Goal: Transaction & Acquisition: Purchase product/service

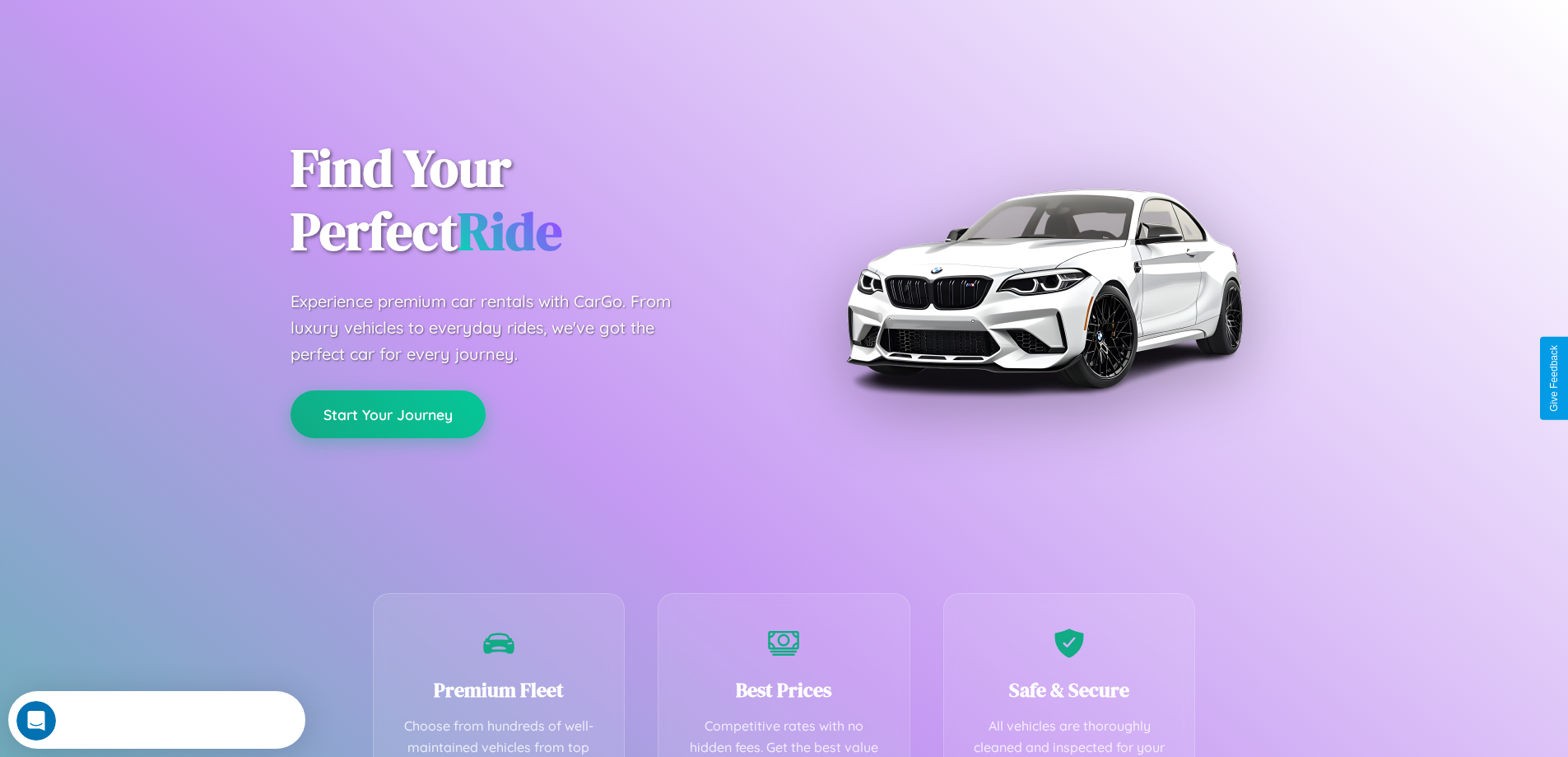
click at [387, 414] on button "Start Your Journey" at bounding box center [388, 413] width 195 height 47
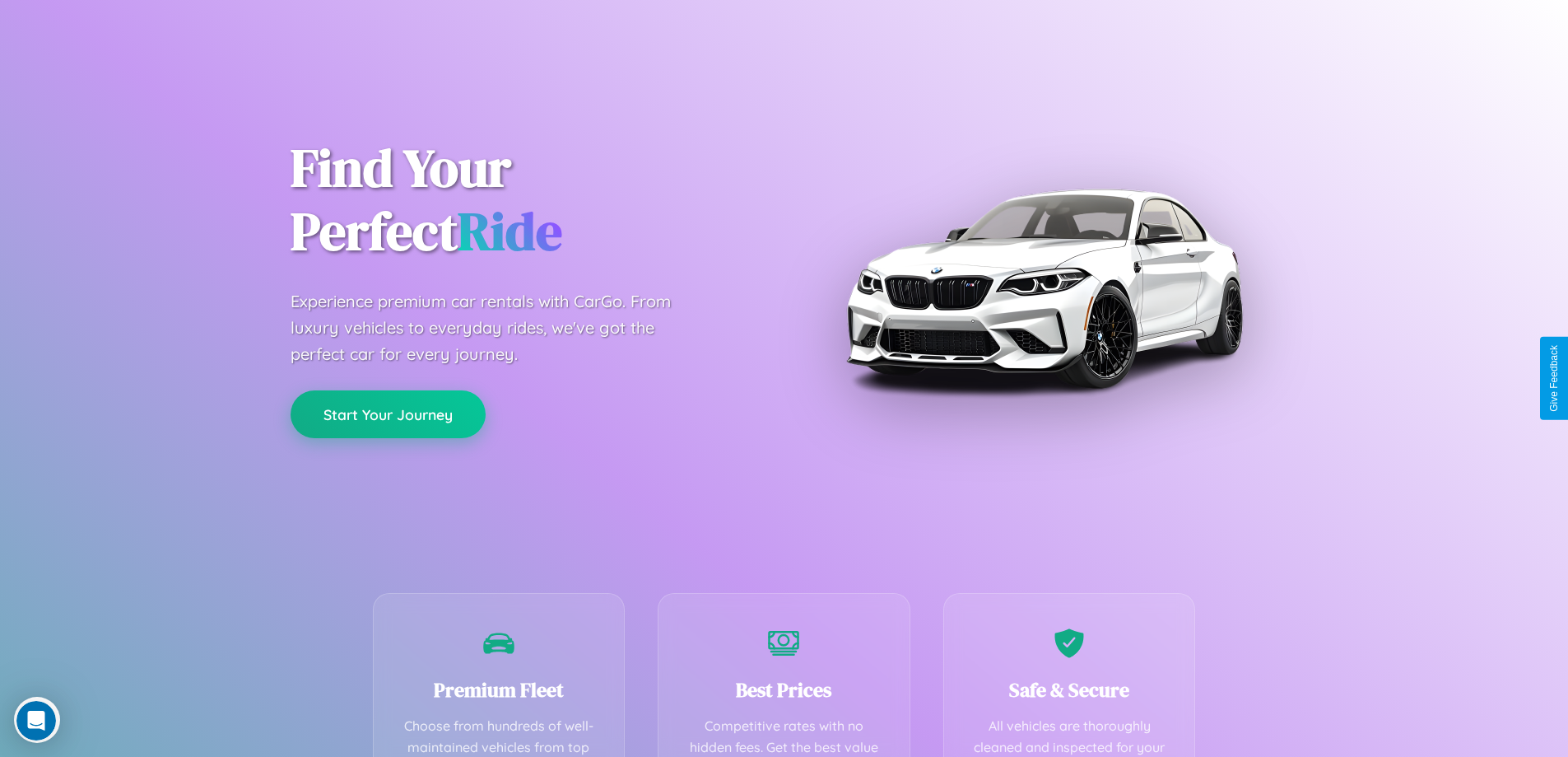
click at [387, 413] on button "Start Your Journey" at bounding box center [388, 413] width 195 height 47
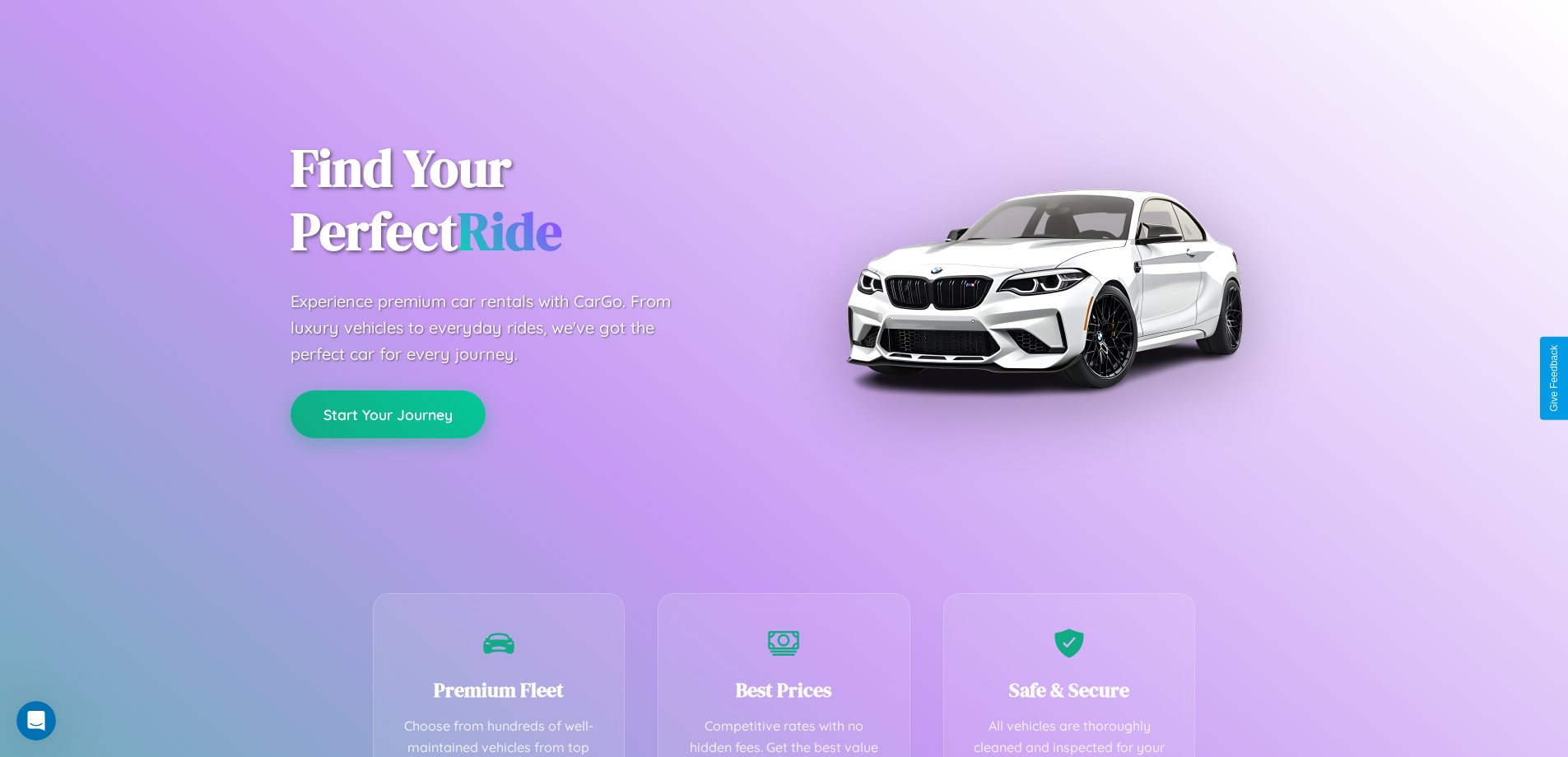
click at [387, 413] on button "Start Your Journey" at bounding box center [388, 413] width 195 height 47
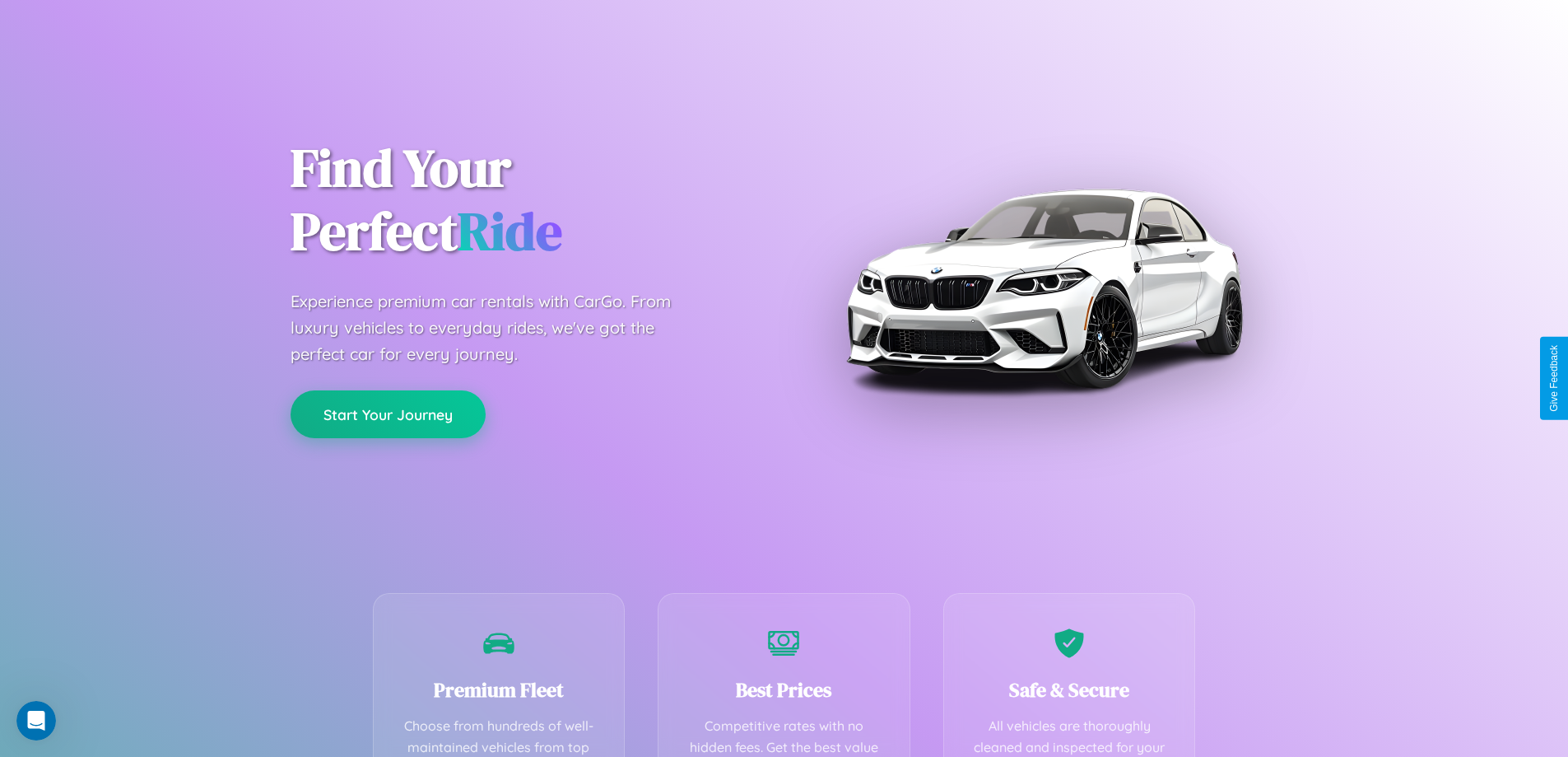
click at [387, 413] on button "Start Your Journey" at bounding box center [388, 413] width 195 height 47
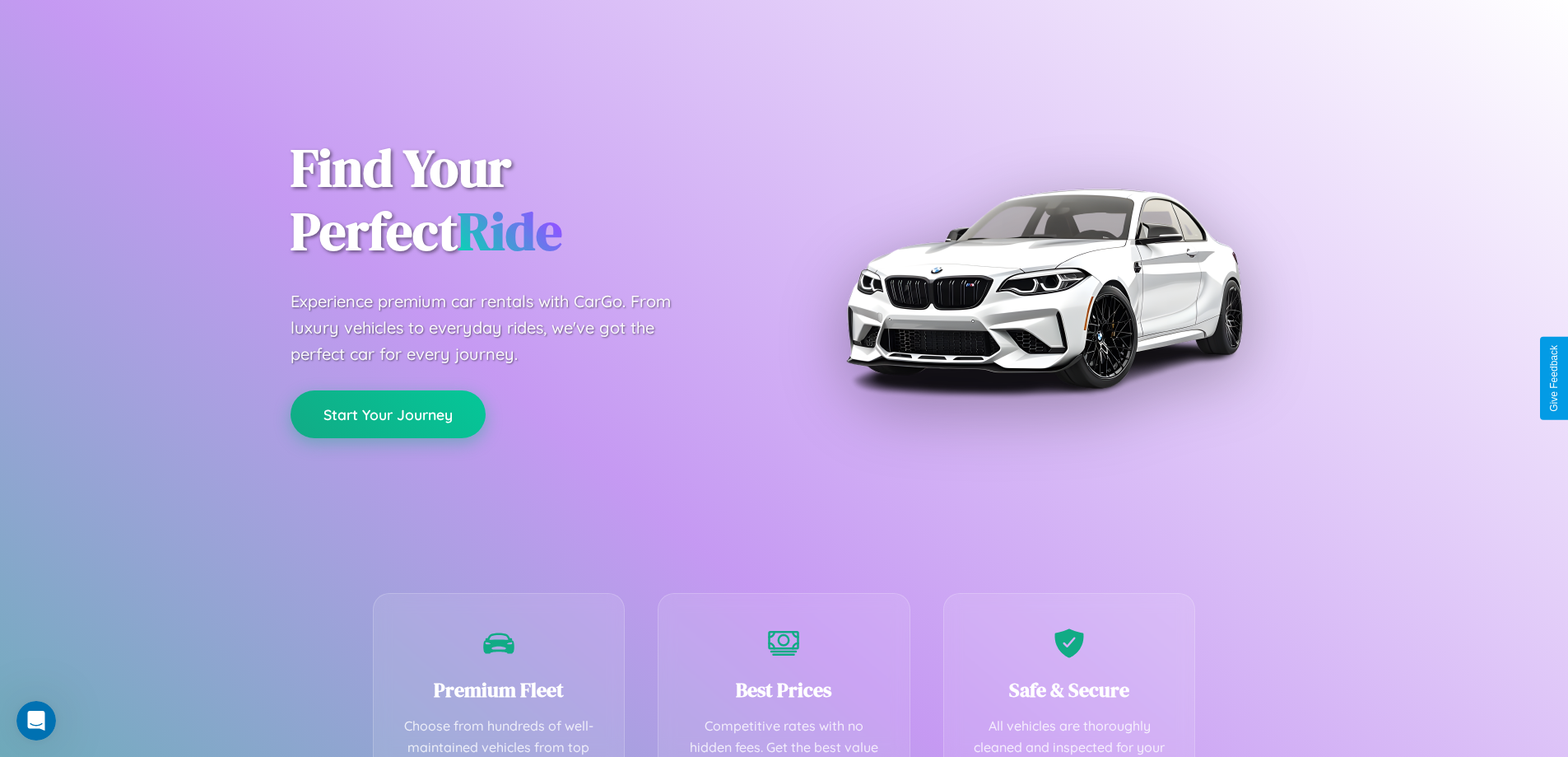
click at [387, 413] on button "Start Your Journey" at bounding box center [388, 413] width 195 height 47
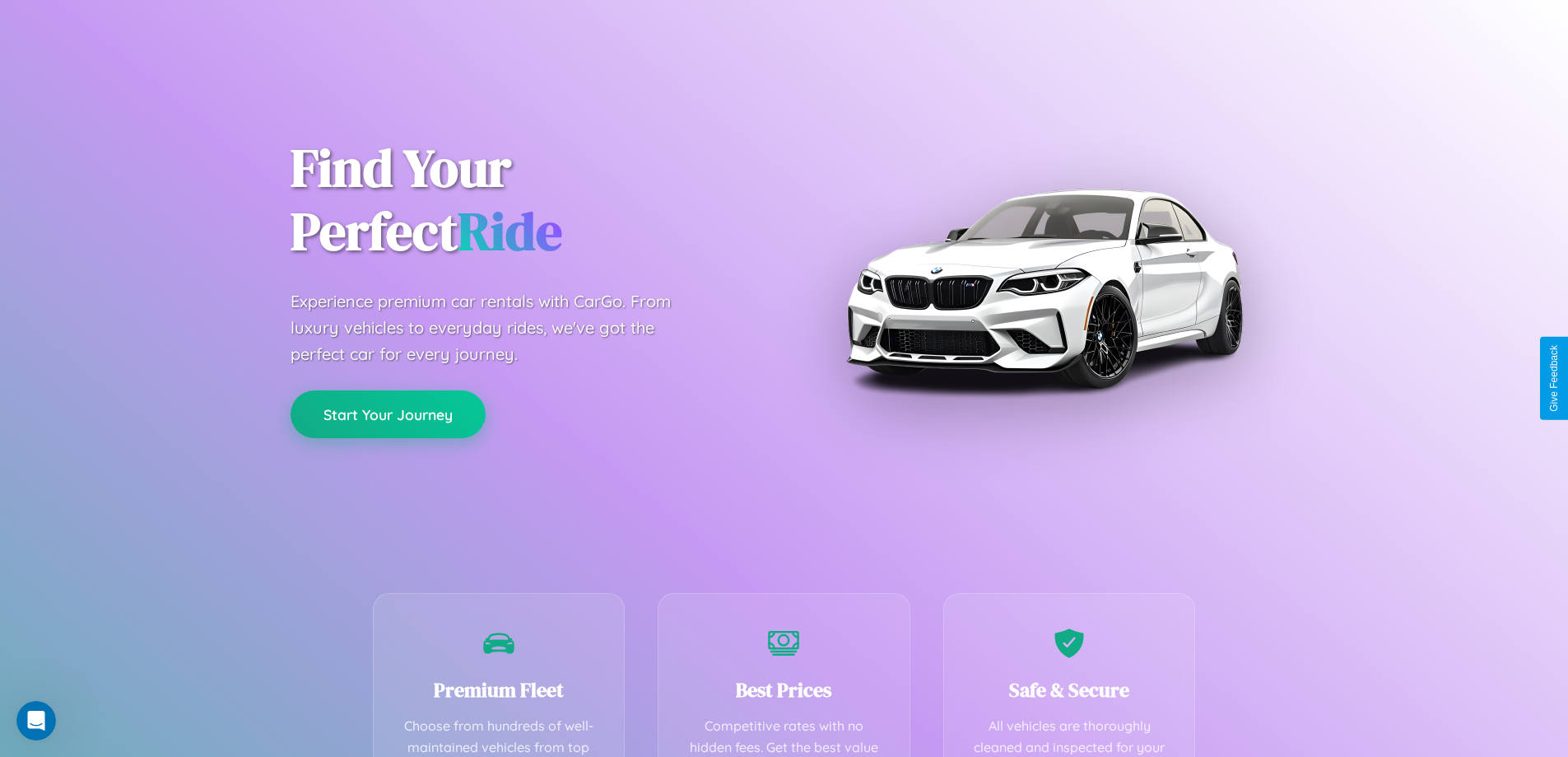
click at [387, 413] on button "Start Your Journey" at bounding box center [388, 413] width 195 height 47
